Goal: Check status: Check status

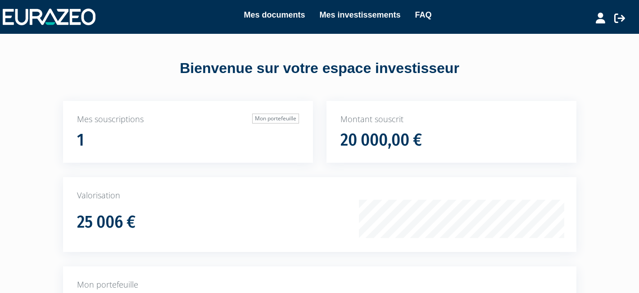
scroll to position [100, 0]
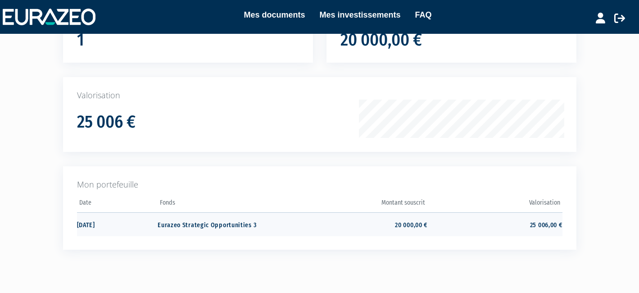
click at [193, 231] on td "Eurazeo Strategic Opportunities 3" at bounding box center [225, 224] width 135 height 24
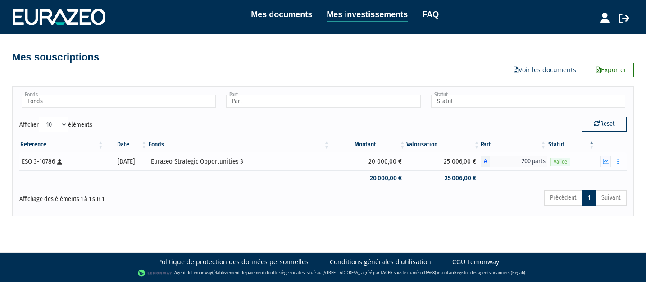
click at [223, 160] on div "Eurazeo Strategic Opportunities 3" at bounding box center [239, 161] width 176 height 9
click at [604, 161] on icon "button" at bounding box center [605, 161] width 6 height 6
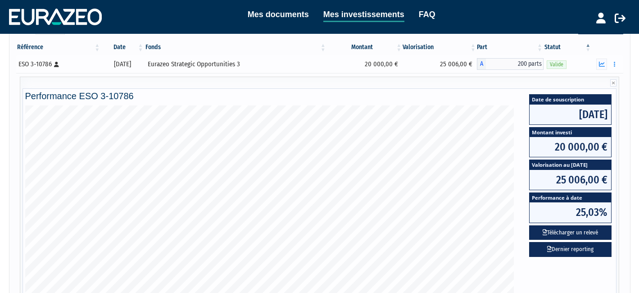
scroll to position [104, 0]
